Goal: Transaction & Acquisition: Purchase product/service

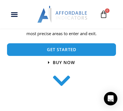
scroll to position [112, 0]
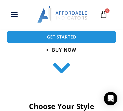
click at [57, 51] on span "Buy now" at bounding box center [64, 49] width 24 height 5
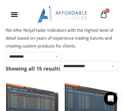
scroll to position [87, 0]
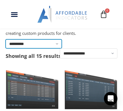
click at [58, 45] on select "**********" at bounding box center [34, 43] width 56 height 9
click at [6, 39] on select "**********" at bounding box center [34, 43] width 56 height 9
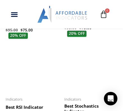
scroll to position [686, 0]
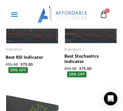
click at [15, 16] on icon "Menu Toggle" at bounding box center [14, 14] width 7 height 7
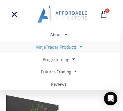
click at [52, 47] on link "NinjaTrader Products" at bounding box center [58, 47] width 123 height 12
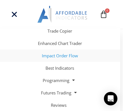
scroll to position [711, 0]
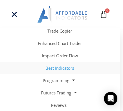
click at [49, 67] on link "Best Indicators" at bounding box center [58, 68] width 123 height 12
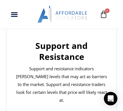
scroll to position [312, 0]
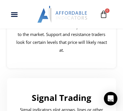
click at [27, 56] on div "Support and Resistance Support and resistance indicators mark price levels that…" at bounding box center [62, 22] width 98 height 81
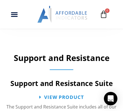
scroll to position [562, 0]
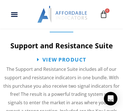
click at [51, 59] on span "View Product" at bounding box center [64, 59] width 44 height 5
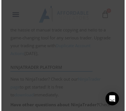
scroll to position [493, 0]
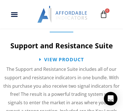
scroll to position [312, 0]
